Goal: Information Seeking & Learning: Learn about a topic

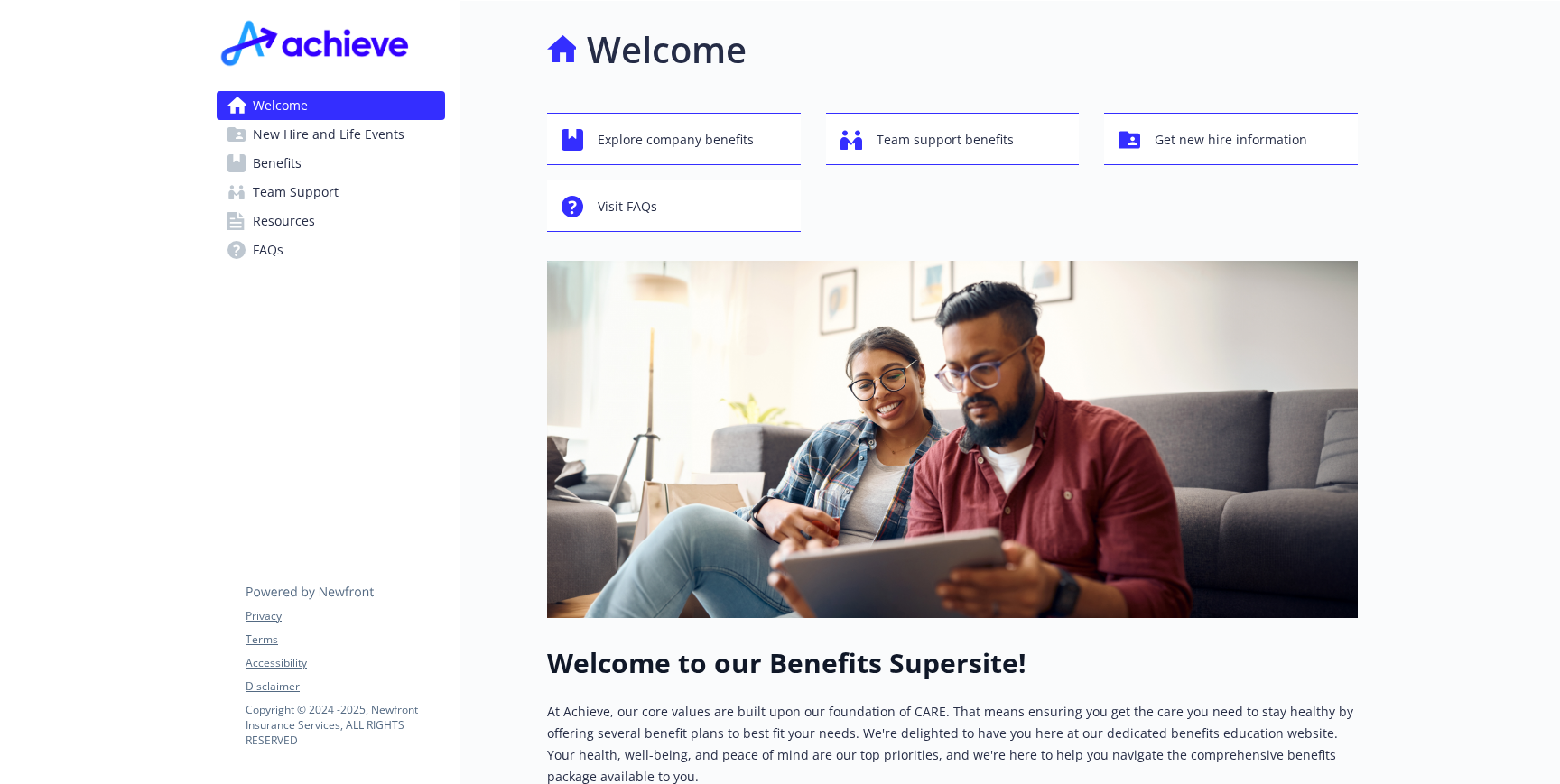
click at [376, 168] on link "Benefits" at bounding box center [331, 163] width 229 height 29
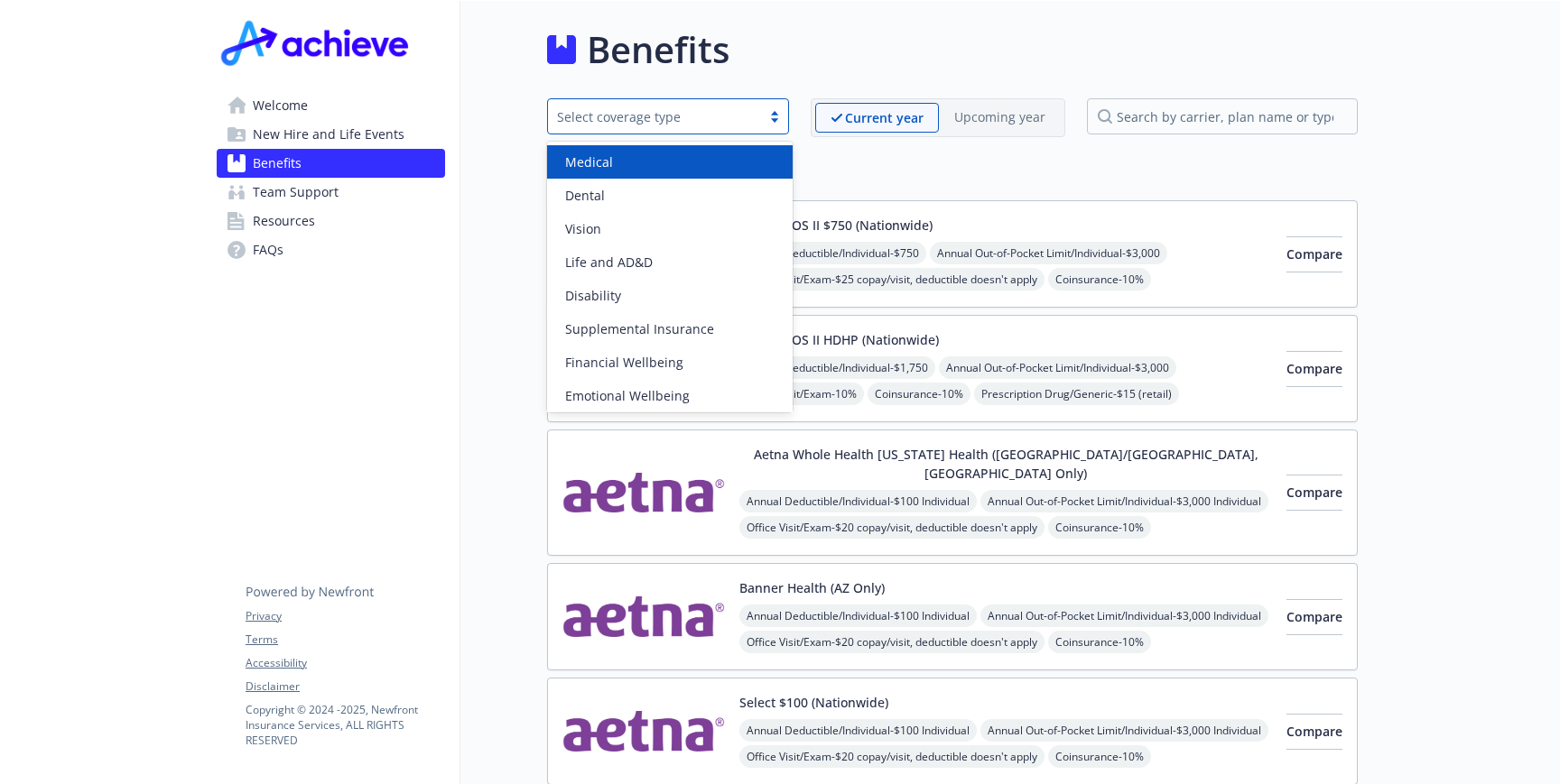
click at [678, 103] on div "Select coverage type" at bounding box center [668, 116] width 242 height 36
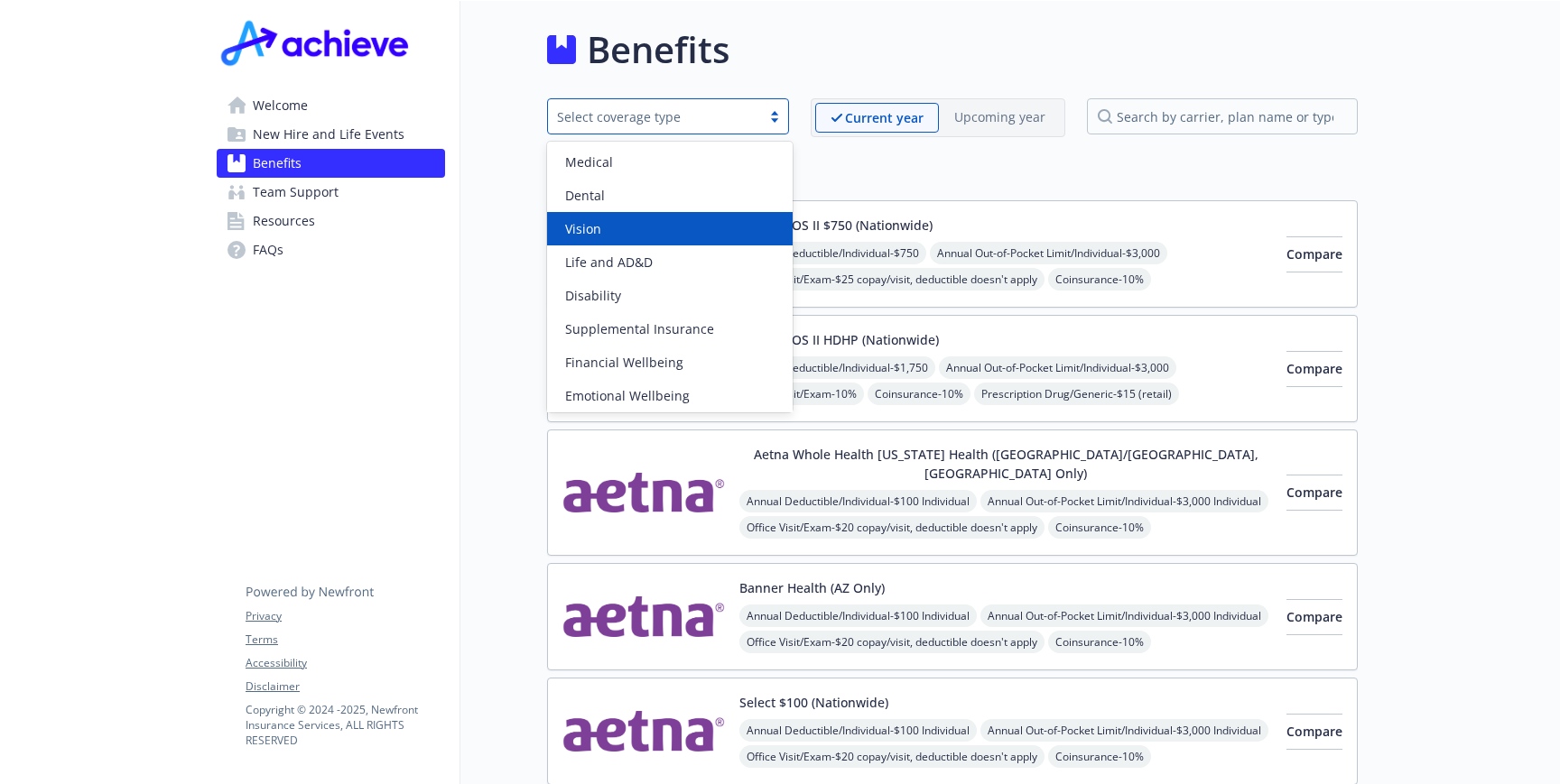
click at [637, 214] on div "Vision" at bounding box center [669, 229] width 245 height 33
